Goal: Check status

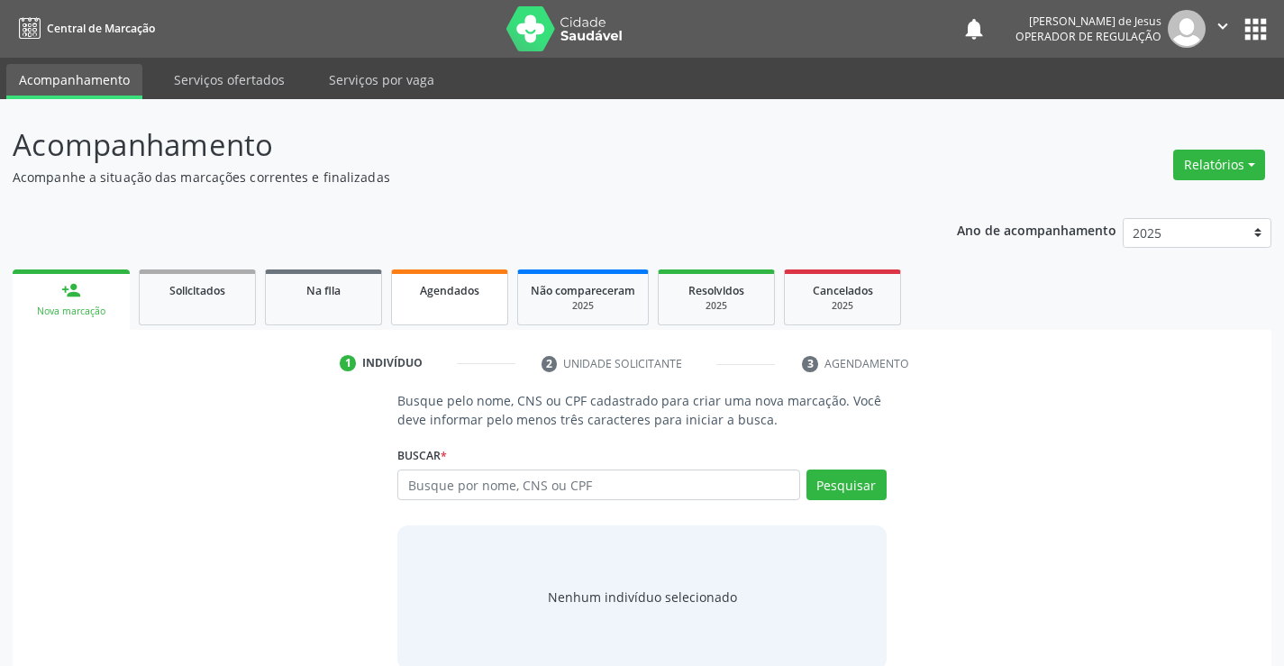
click at [466, 293] on span "Agendados" at bounding box center [449, 290] width 59 height 15
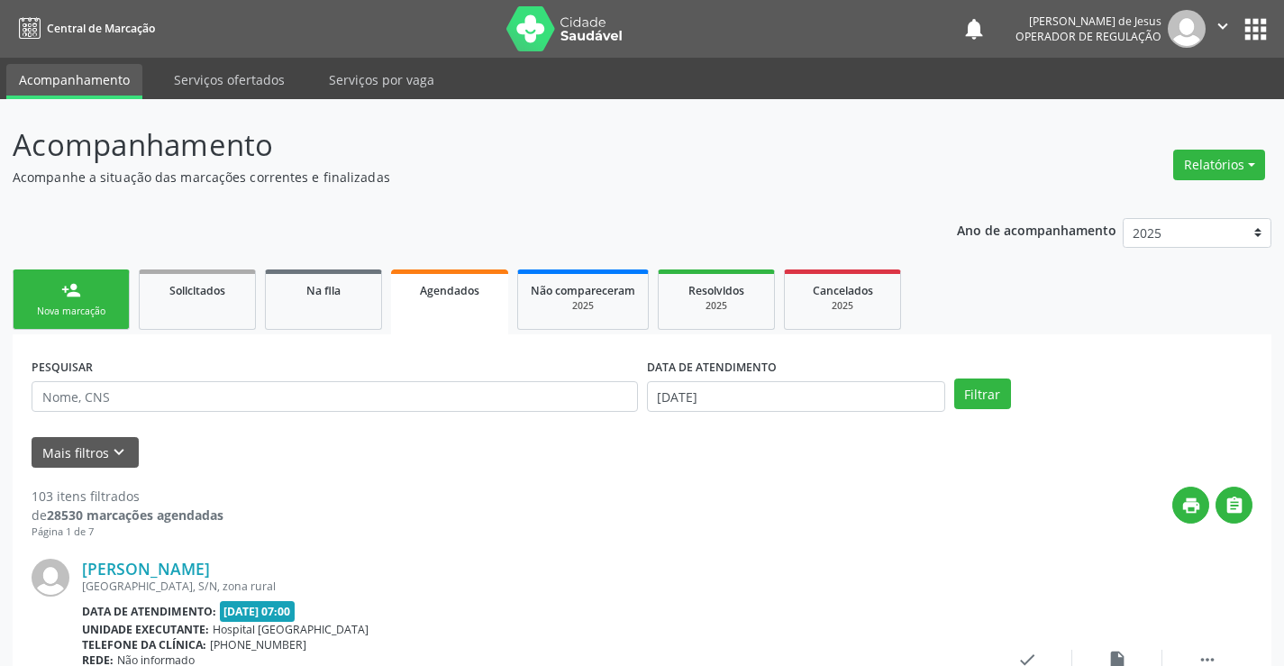
click at [391, 269] on link "Agendados" at bounding box center [449, 301] width 117 height 65
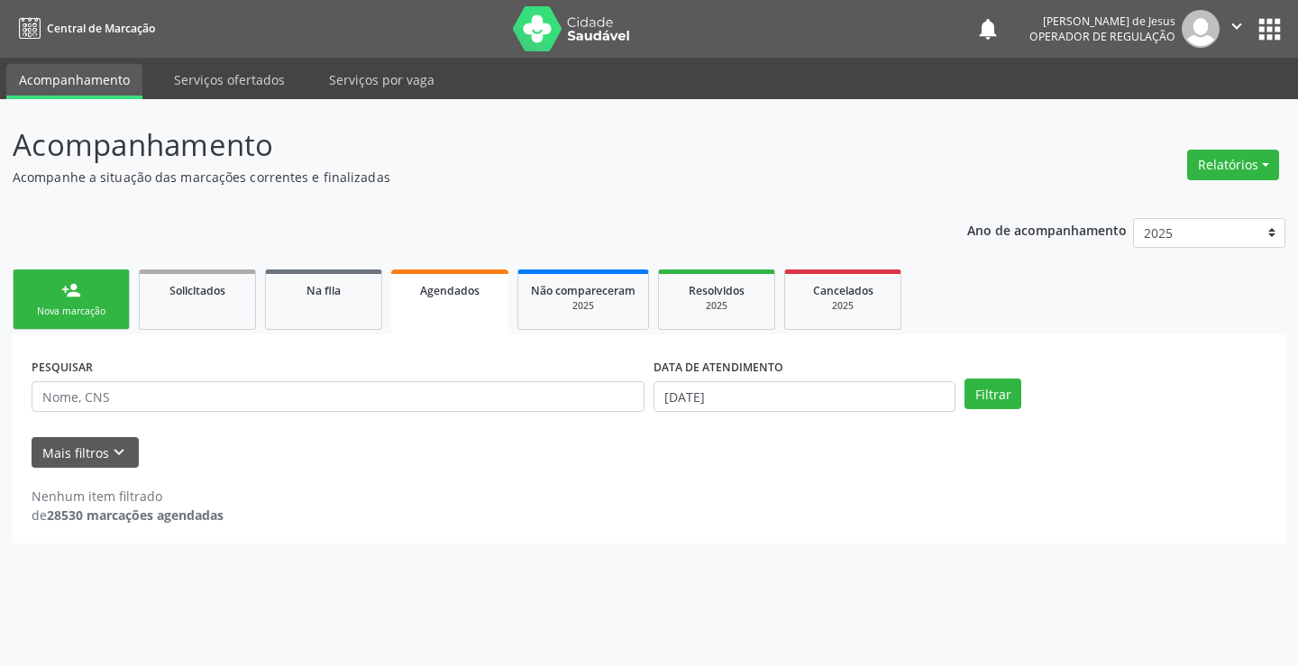
click at [391, 269] on link "Agendados" at bounding box center [449, 301] width 117 height 65
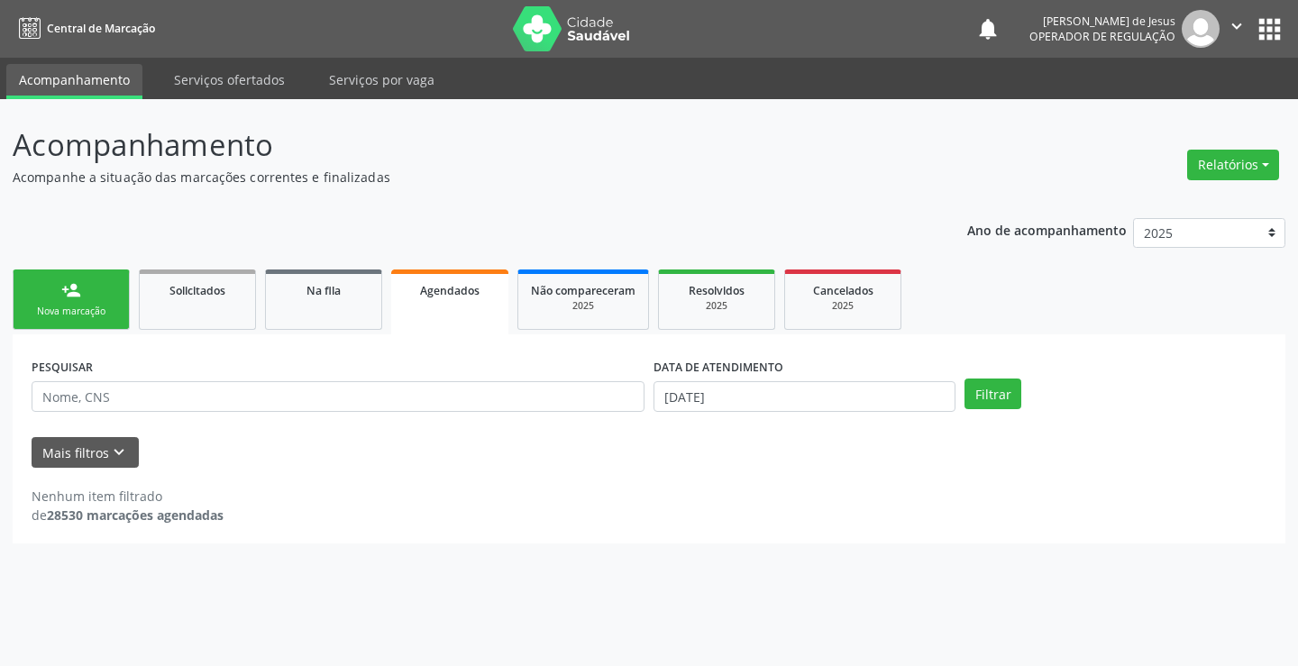
click at [391, 269] on link "Agendados" at bounding box center [449, 301] width 117 height 65
